Goal: Information Seeking & Learning: Understand process/instructions

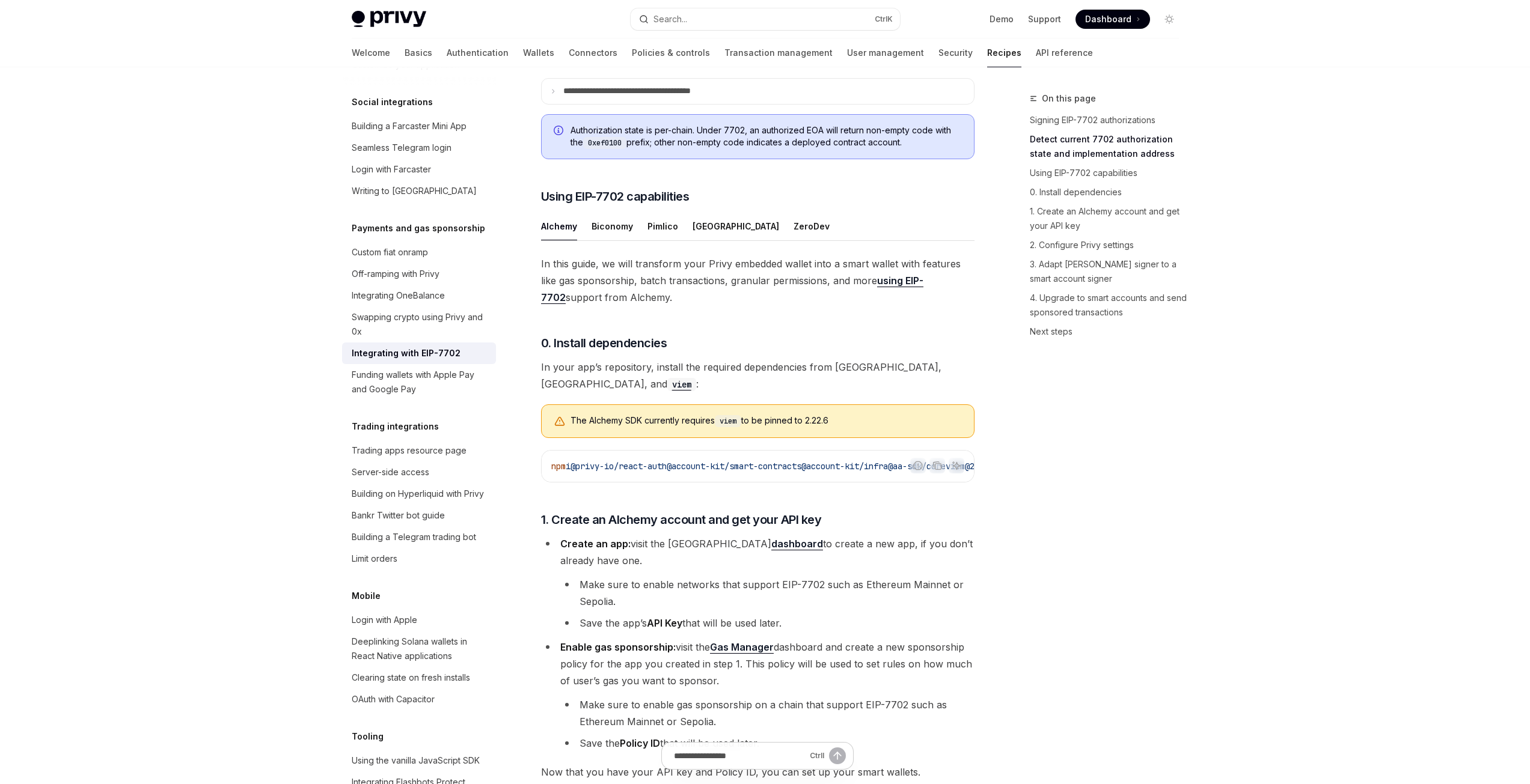
scroll to position [1468, 0]
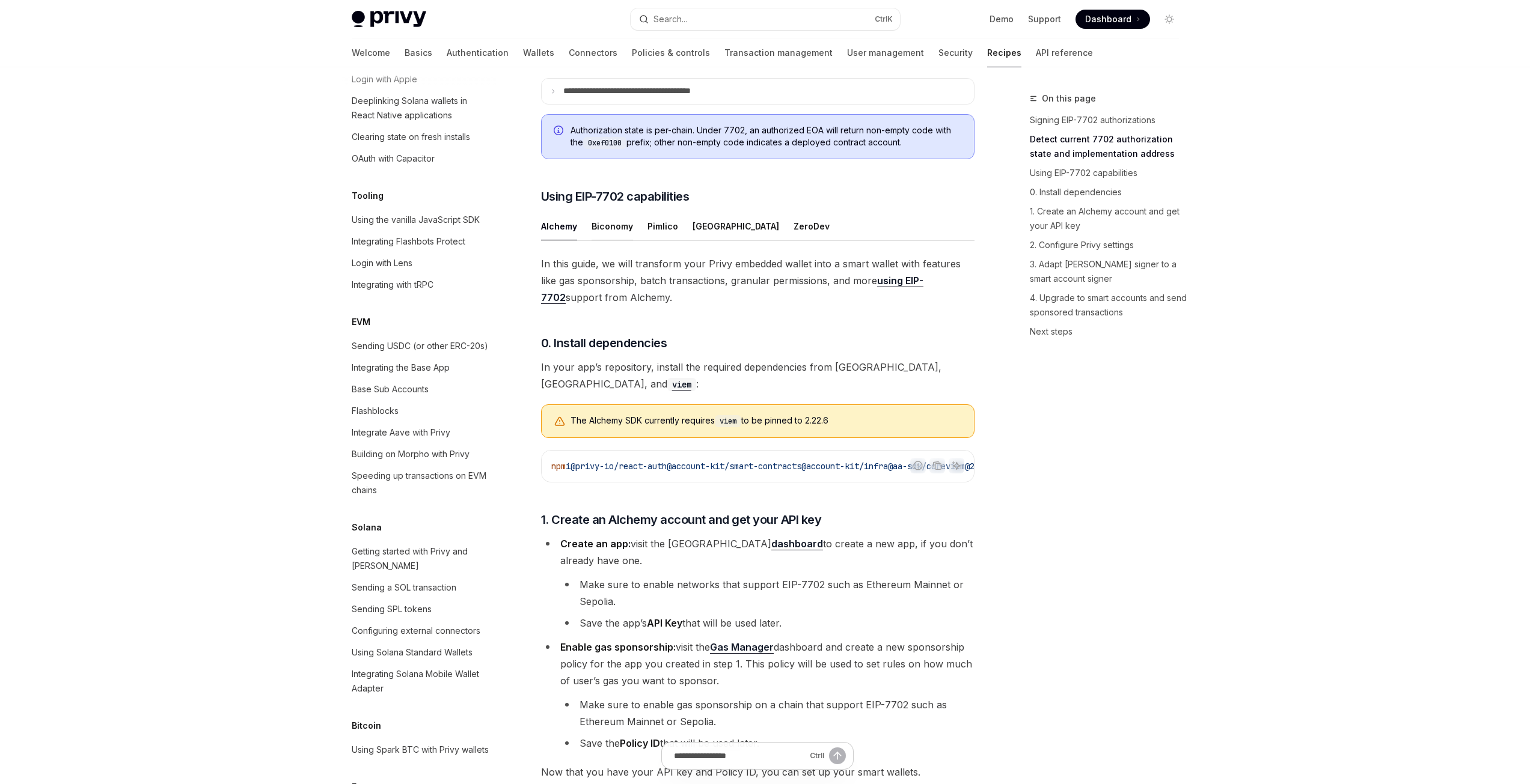
click at [618, 241] on div "Biconomy" at bounding box center [612, 226] width 42 height 29
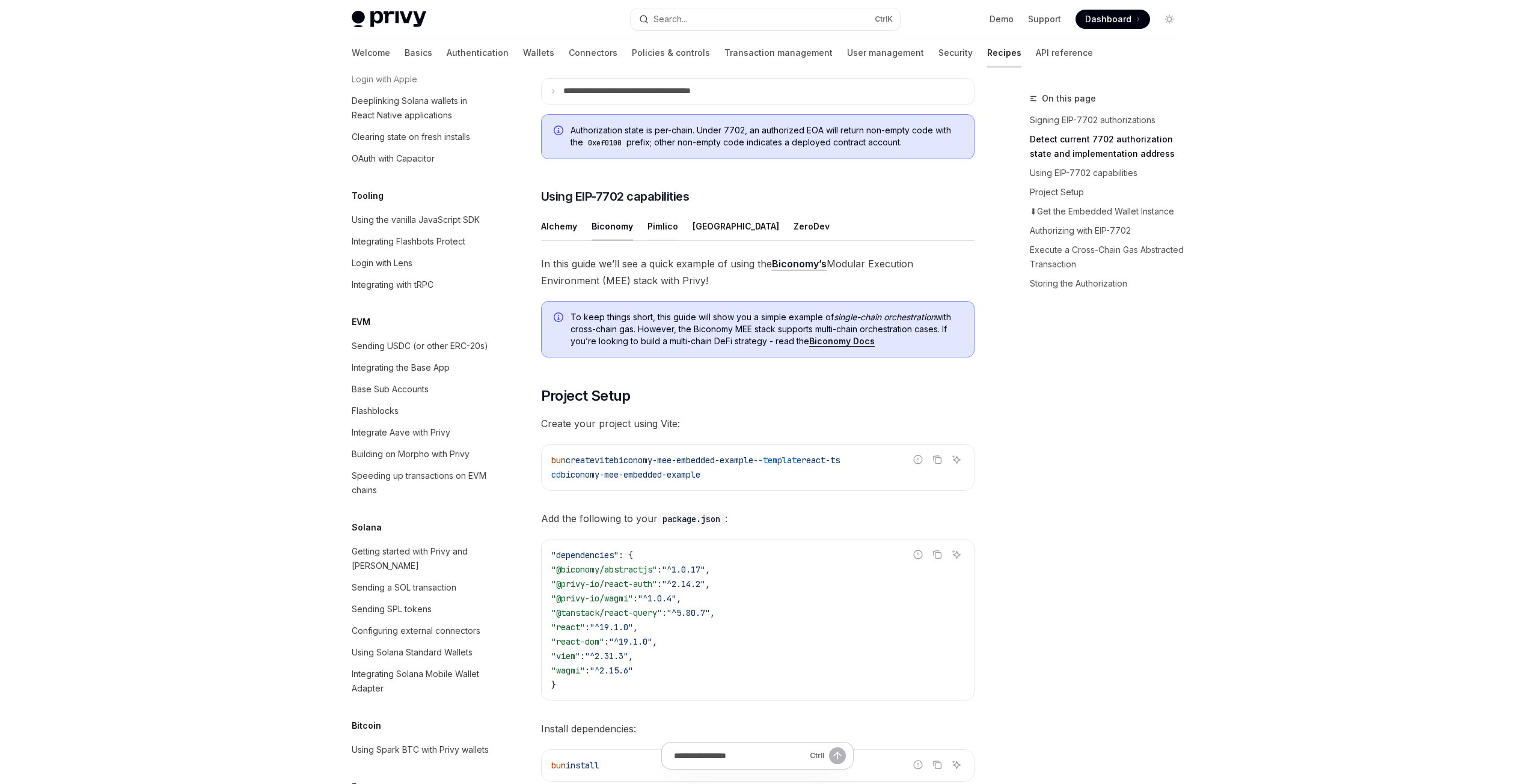
click at [666, 241] on div "Pimlico" at bounding box center [663, 226] width 31 height 29
type textarea "*"
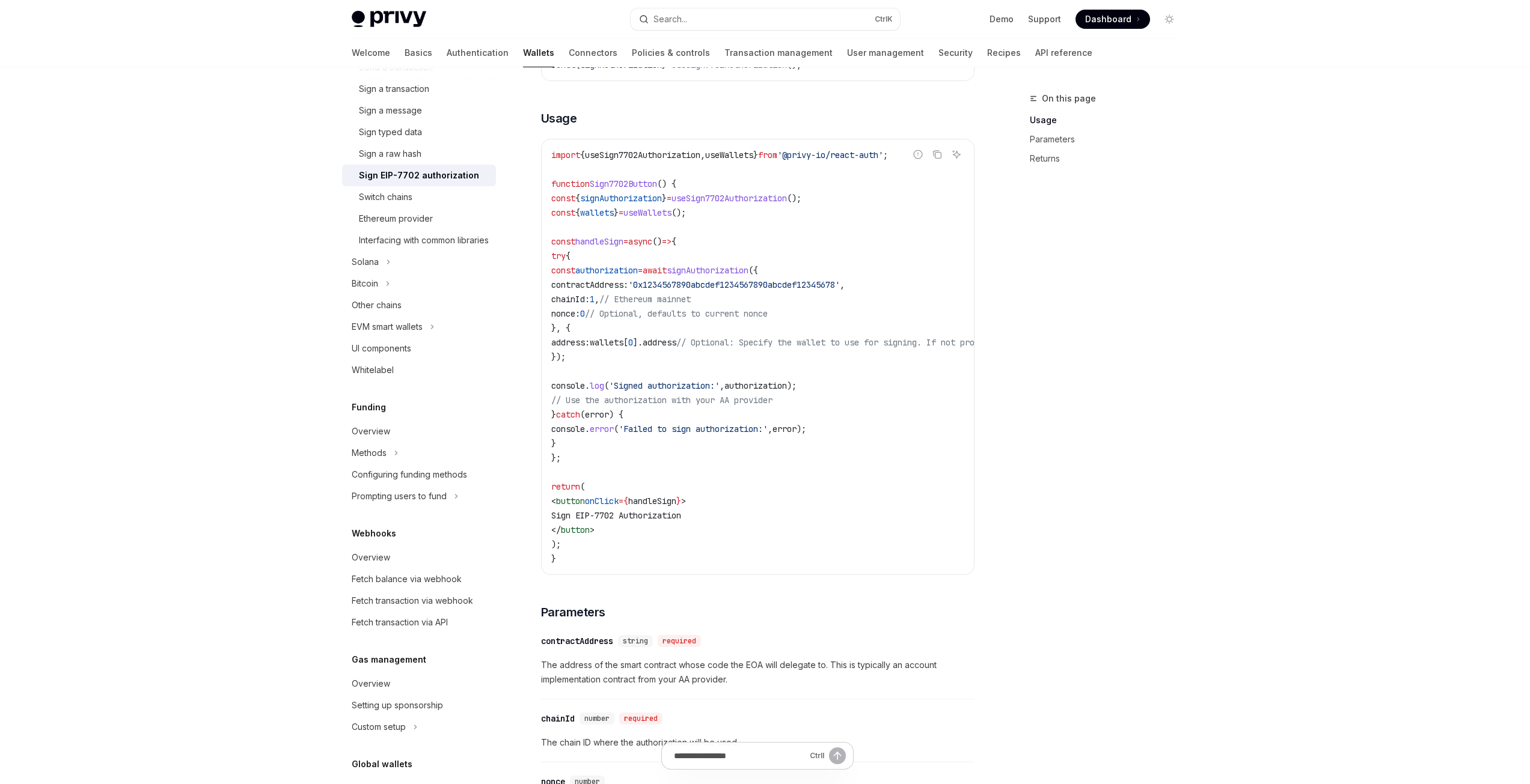
scroll to position [257, 0]
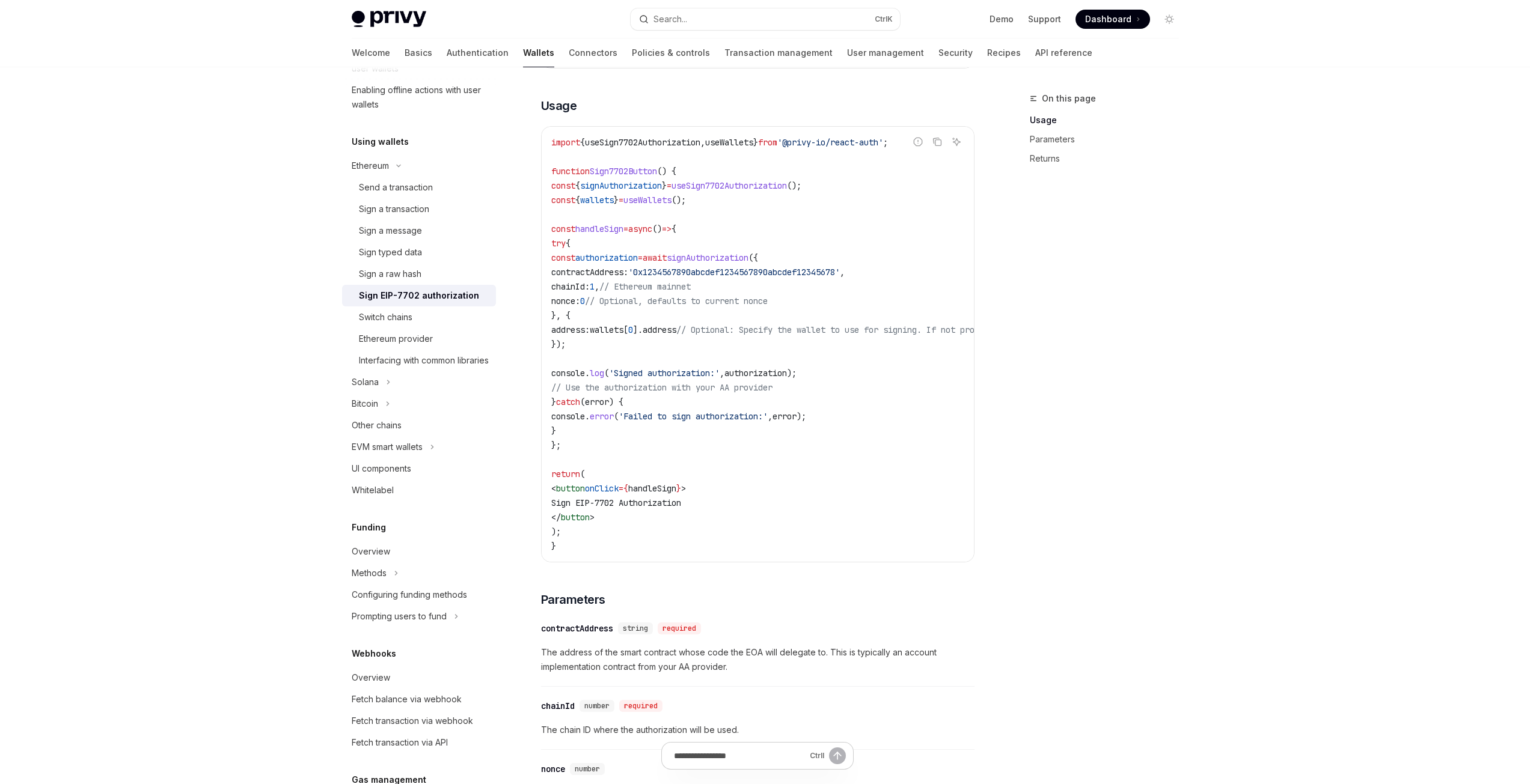
scroll to position [361, 0]
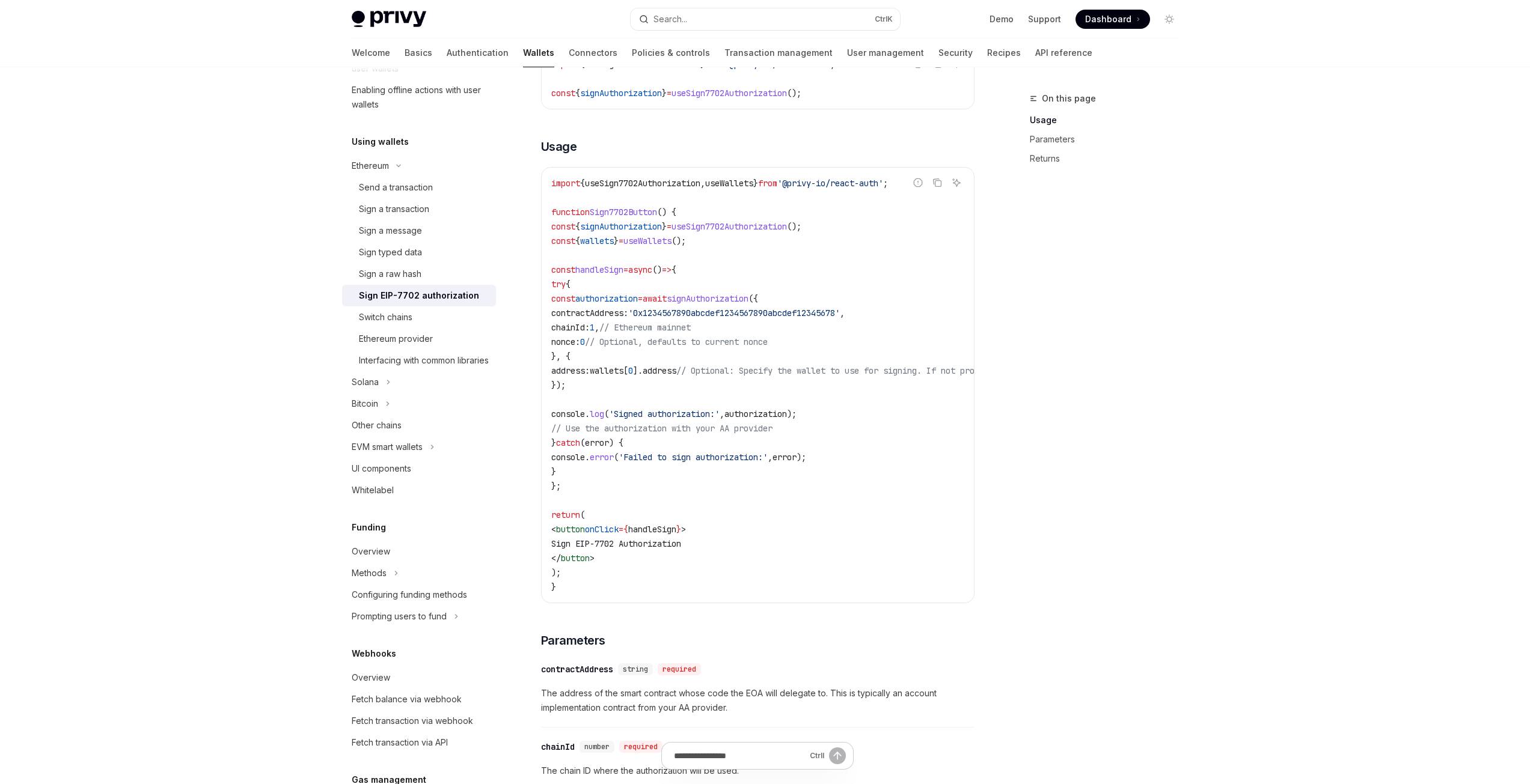
drag, startPoint x: 847, startPoint y: 429, endPoint x: 728, endPoint y: 425, distance: 119.1
click at [728, 425] on code "import { useSign7702Authorization , useWallets } from '@privy-io/react-auth' ; …" at bounding box center [866, 385] width 630 height 419
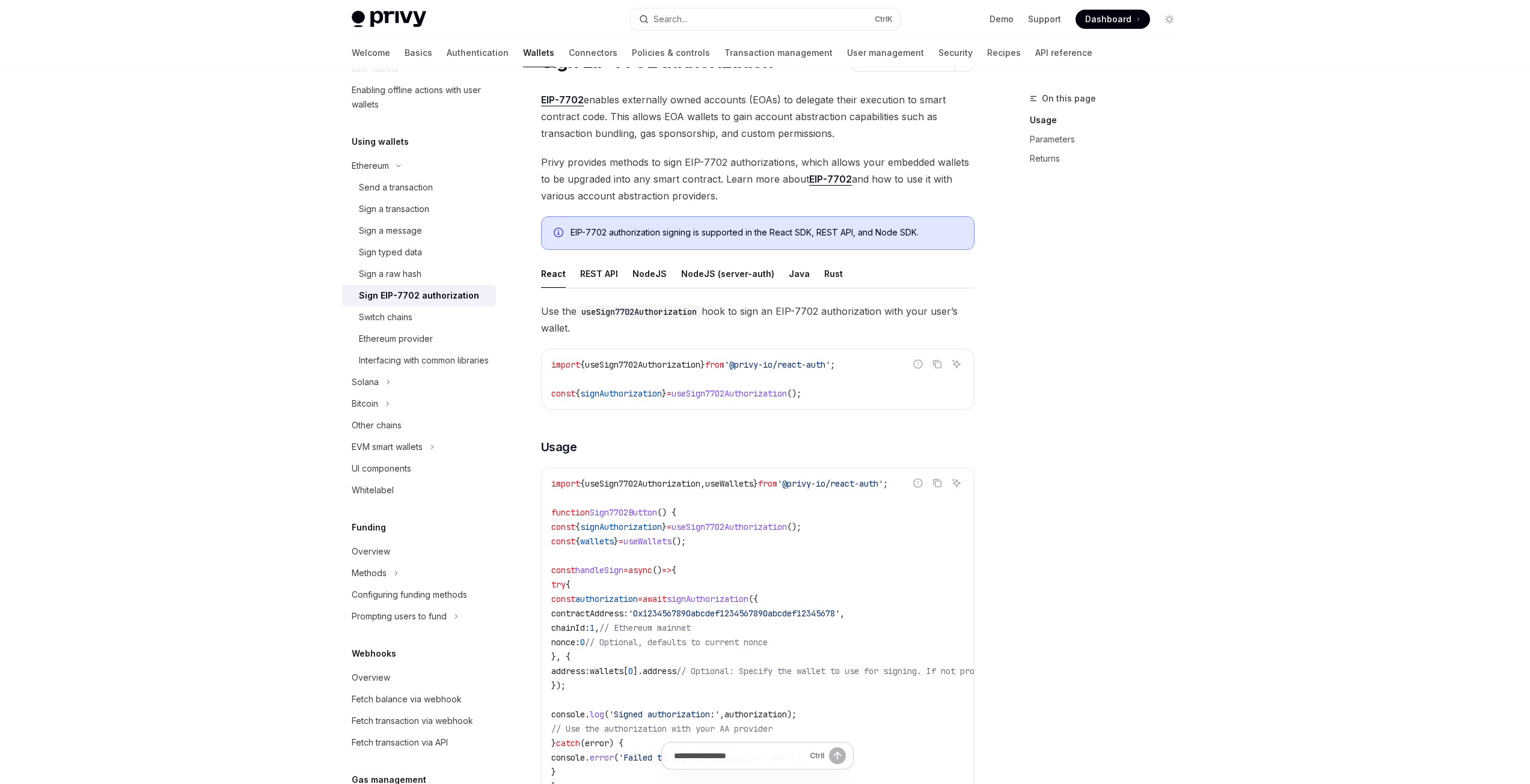
scroll to position [0, 0]
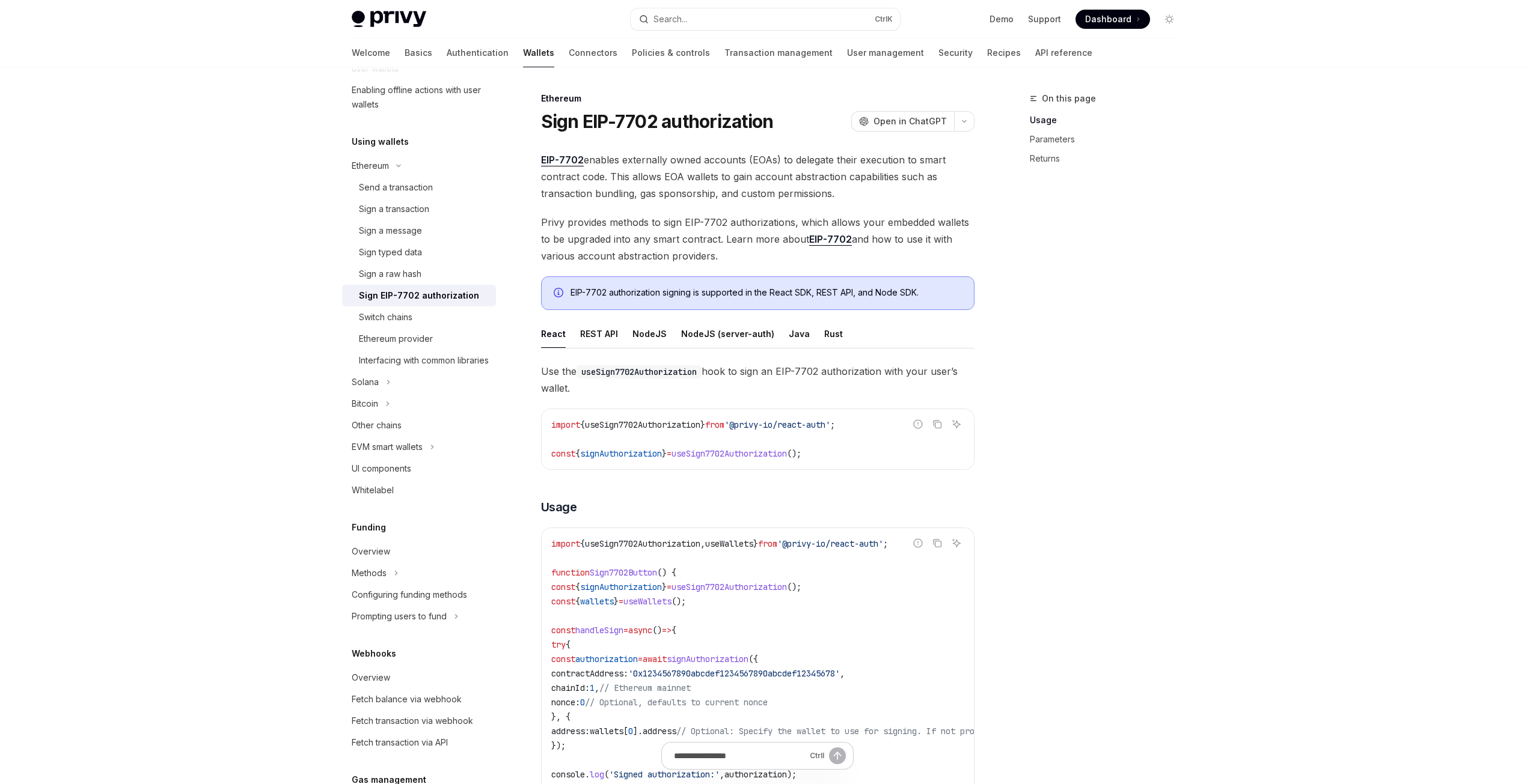
click at [838, 242] on link "EIP-7702" at bounding box center [830, 240] width 42 height 12
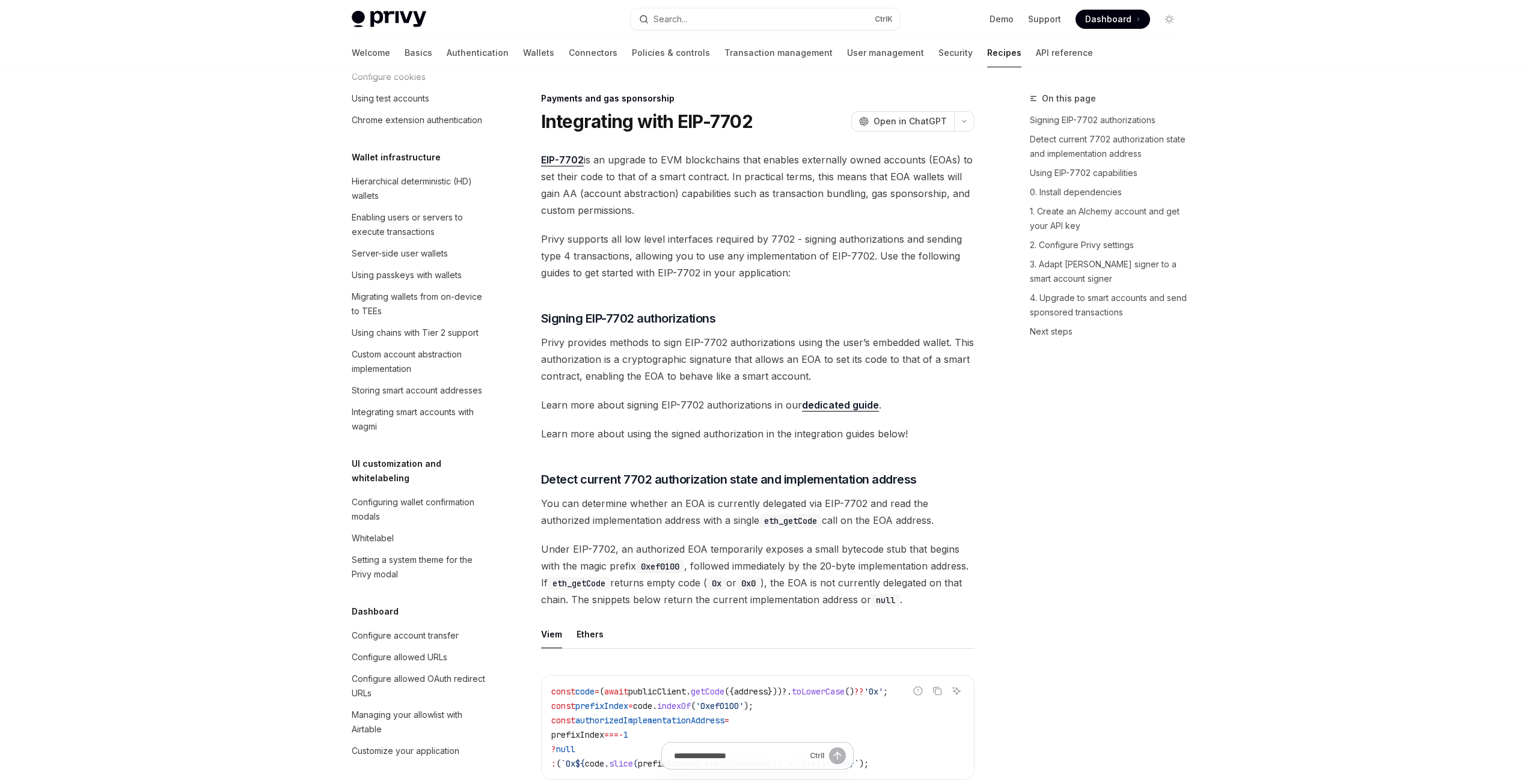
type textarea "*"
